Goal: Answer question/provide support: Answer question/provide support

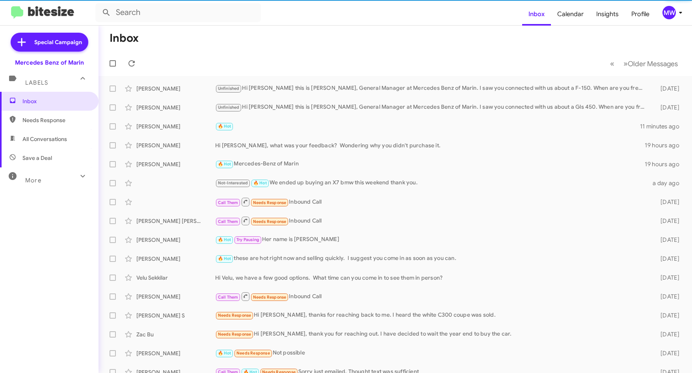
click at [43, 115] on span "Needs Response" at bounding box center [49, 120] width 99 height 19
type input "in:needs-response"
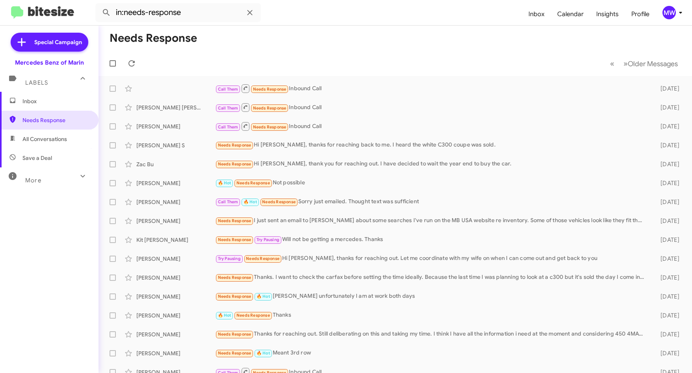
click at [49, 102] on span "Inbox" at bounding box center [55, 101] width 67 height 8
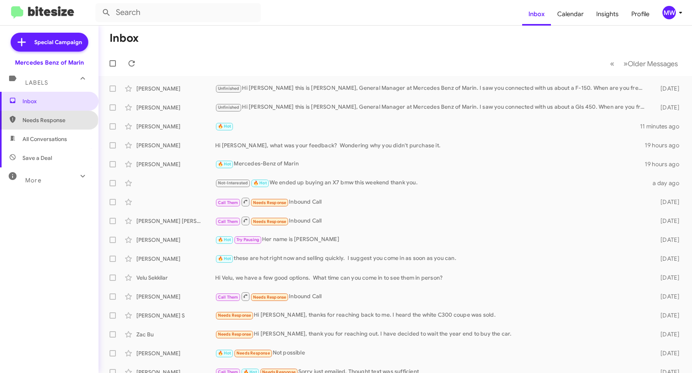
click at [48, 119] on span "Needs Response" at bounding box center [55, 120] width 67 height 8
type input "in:needs-response"
